Goal: Task Accomplishment & Management: Use online tool/utility

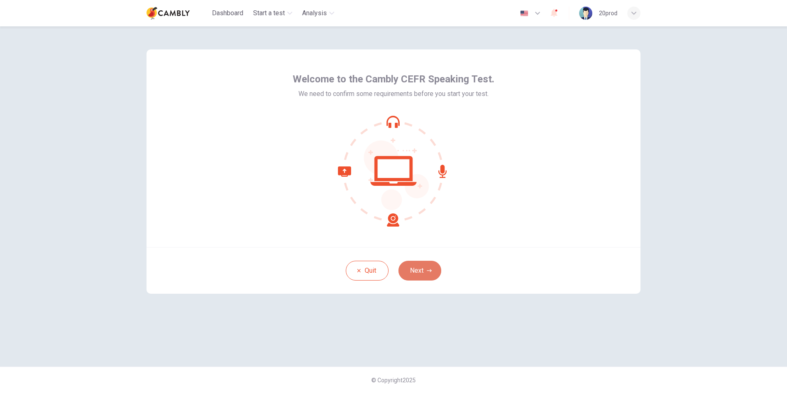
click at [411, 263] on button "Next" at bounding box center [419, 270] width 43 height 20
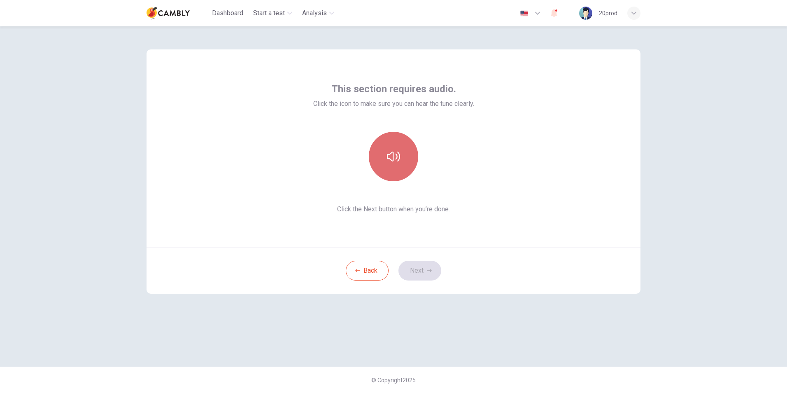
click at [396, 163] on icon "button" at bounding box center [393, 156] width 13 height 13
click at [423, 267] on button "Next" at bounding box center [419, 270] width 43 height 20
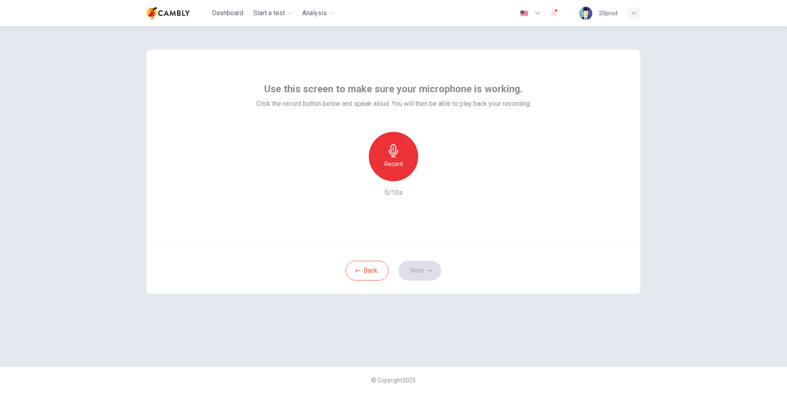
click at [399, 152] on icon "button" at bounding box center [393, 150] width 13 height 13
click at [432, 265] on button "Next" at bounding box center [419, 270] width 43 height 20
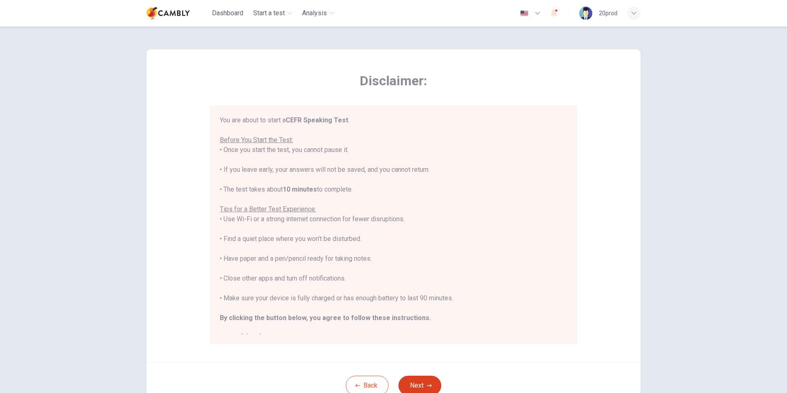
click at [411, 382] on button "Next" at bounding box center [419, 385] width 43 height 20
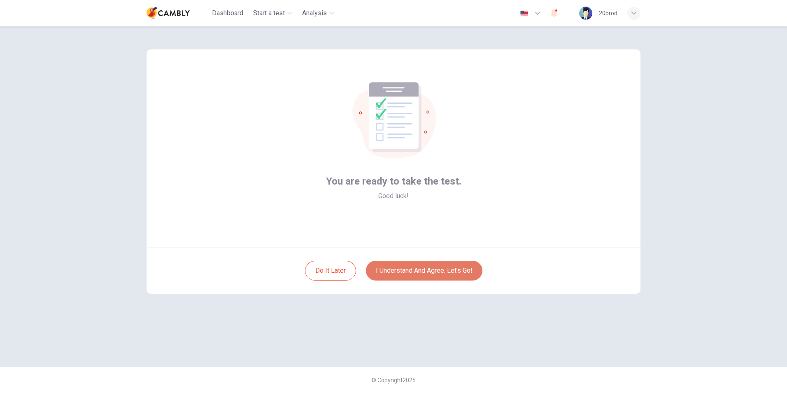
click at [432, 270] on button "I understand and agree. Let’s go!" at bounding box center [424, 270] width 116 height 20
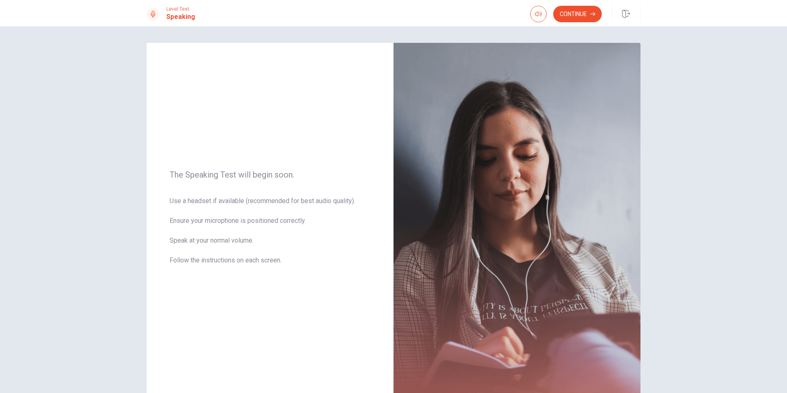
click at [574, 17] on button "Continue" at bounding box center [577, 14] width 49 height 16
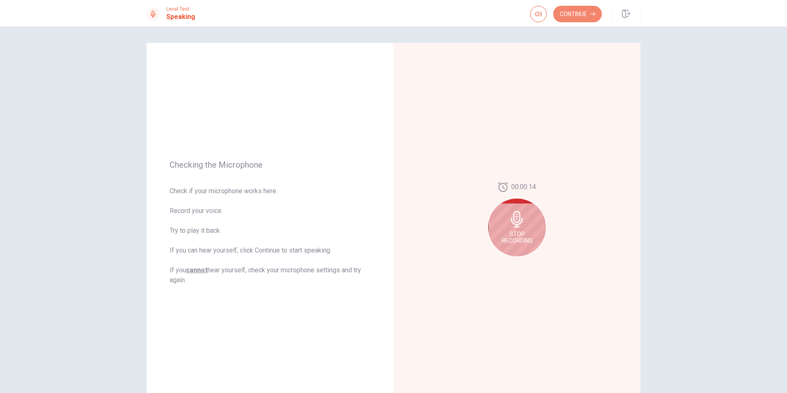
click at [574, 17] on button "Continue" at bounding box center [577, 14] width 49 height 16
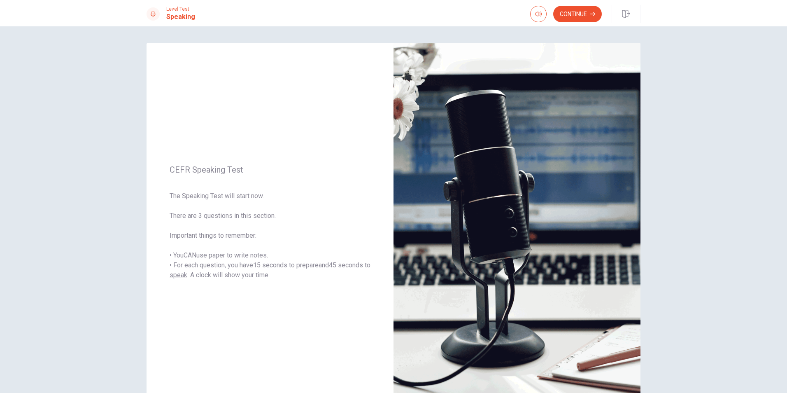
click at [574, 15] on button "Continue" at bounding box center [577, 14] width 49 height 16
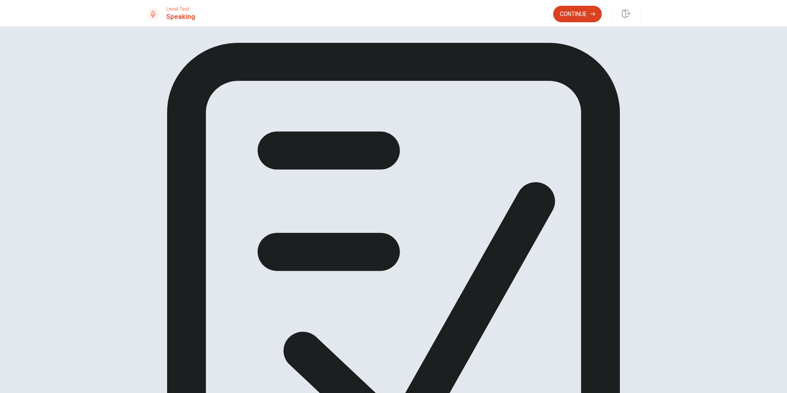
click at [586, 17] on button "Continue" at bounding box center [577, 14] width 49 height 16
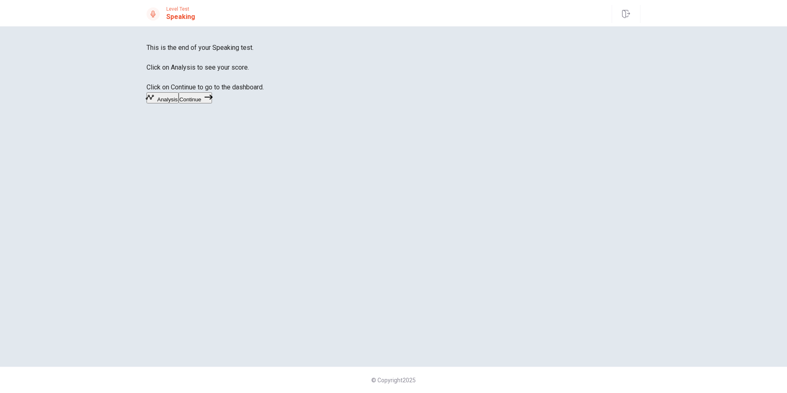
click at [212, 103] on button "Continue" at bounding box center [195, 97] width 33 height 11
